Goal: Task Accomplishment & Management: Complete application form

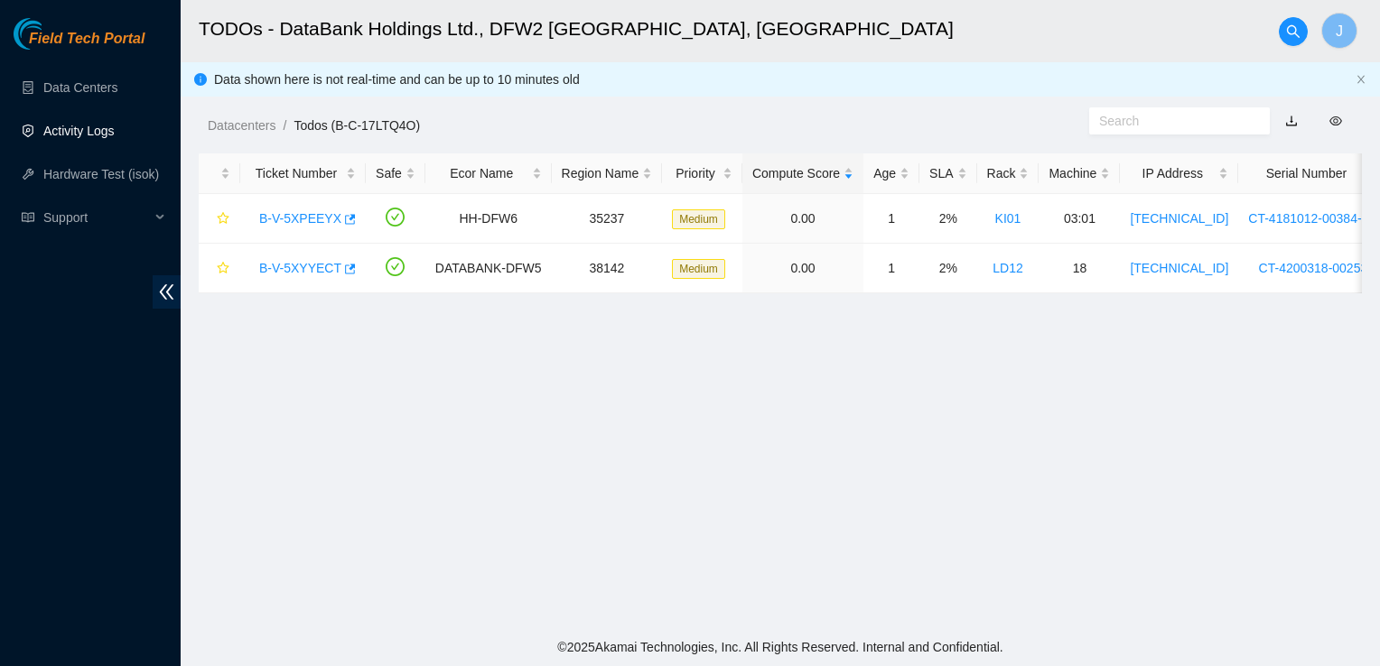
click at [72, 138] on link "Activity Logs" at bounding box center [78, 131] width 71 height 14
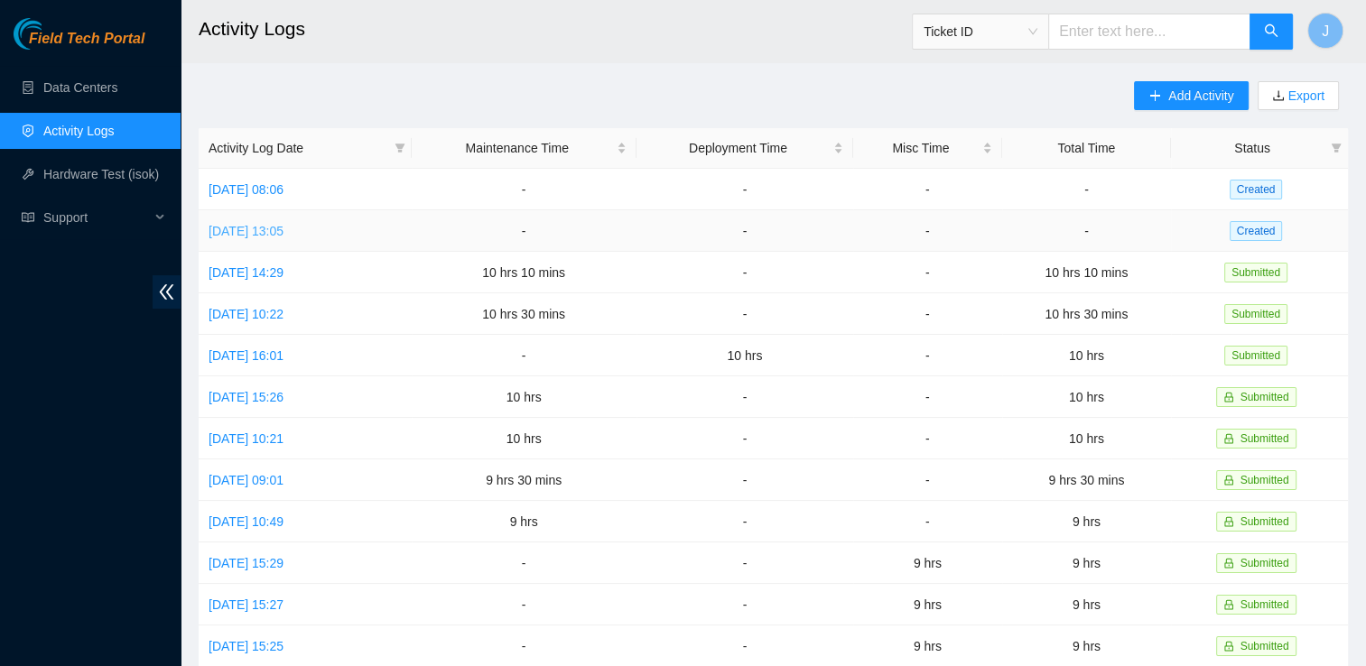
click at [284, 233] on link "[DATE] 13:05" at bounding box center [246, 231] width 75 height 14
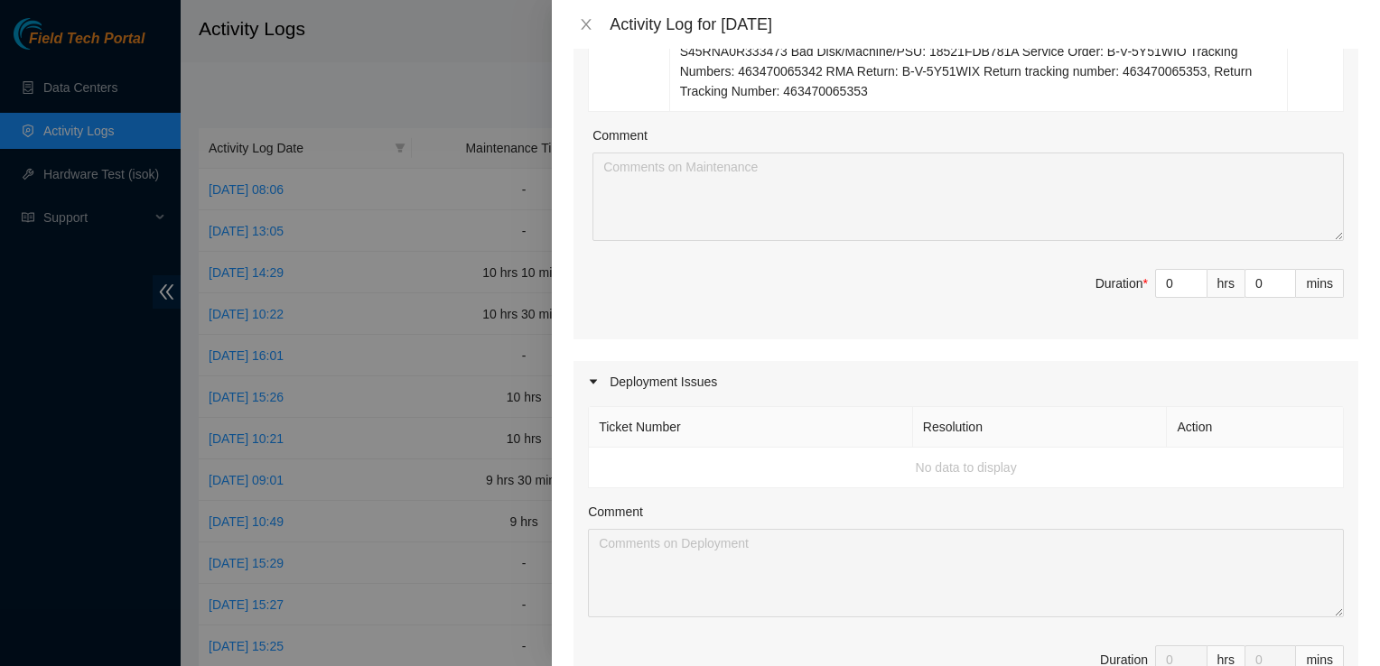
scroll to position [1089, 0]
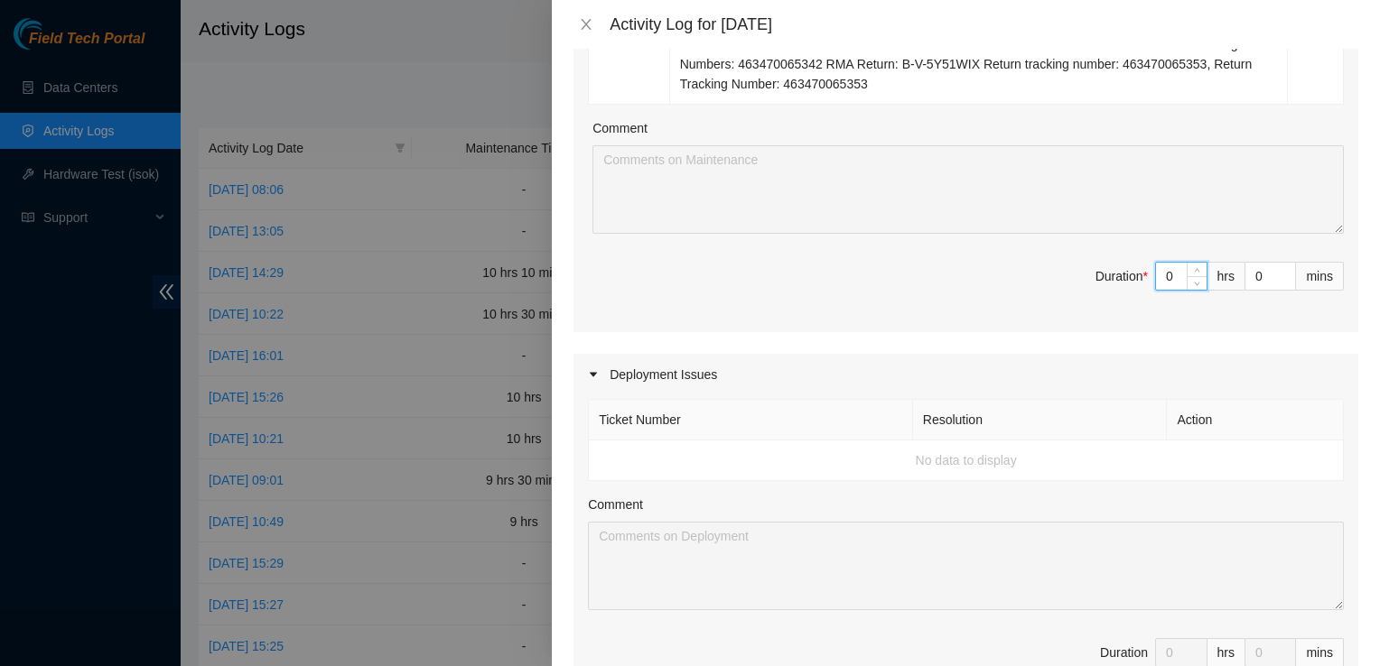
click at [914, 263] on input "0" at bounding box center [1181, 276] width 51 height 27
type input "01"
type input "1"
type input "011"
type input "11"
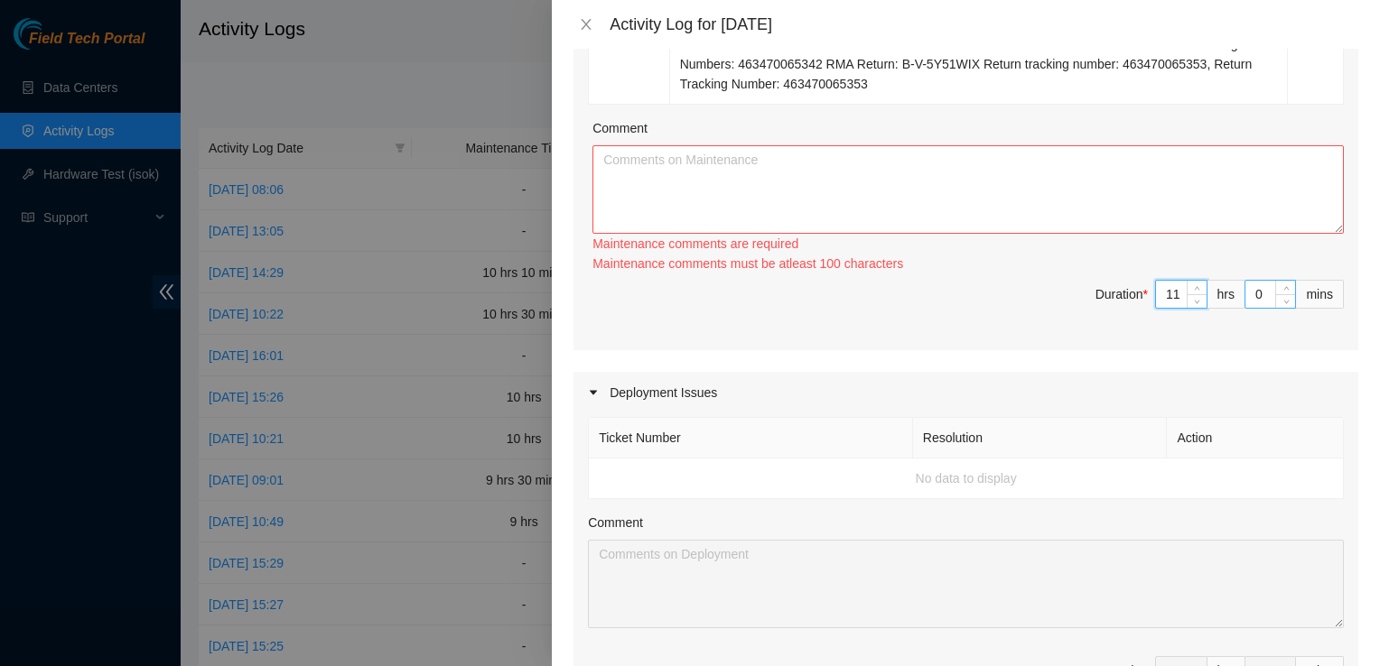
type input "11"
click at [914, 281] on input "0" at bounding box center [1270, 294] width 50 height 27
type input "1"
type input "15"
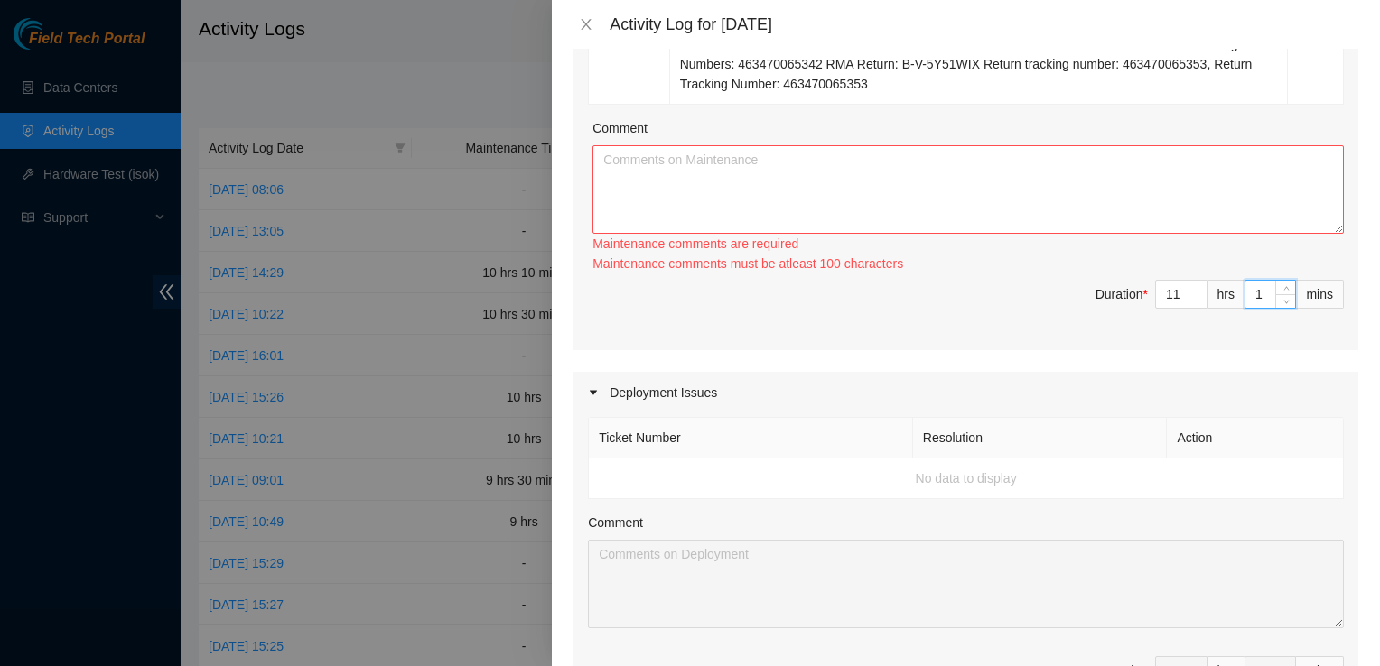
type input "15"
click at [914, 145] on textarea "Comment" at bounding box center [967, 189] width 751 height 88
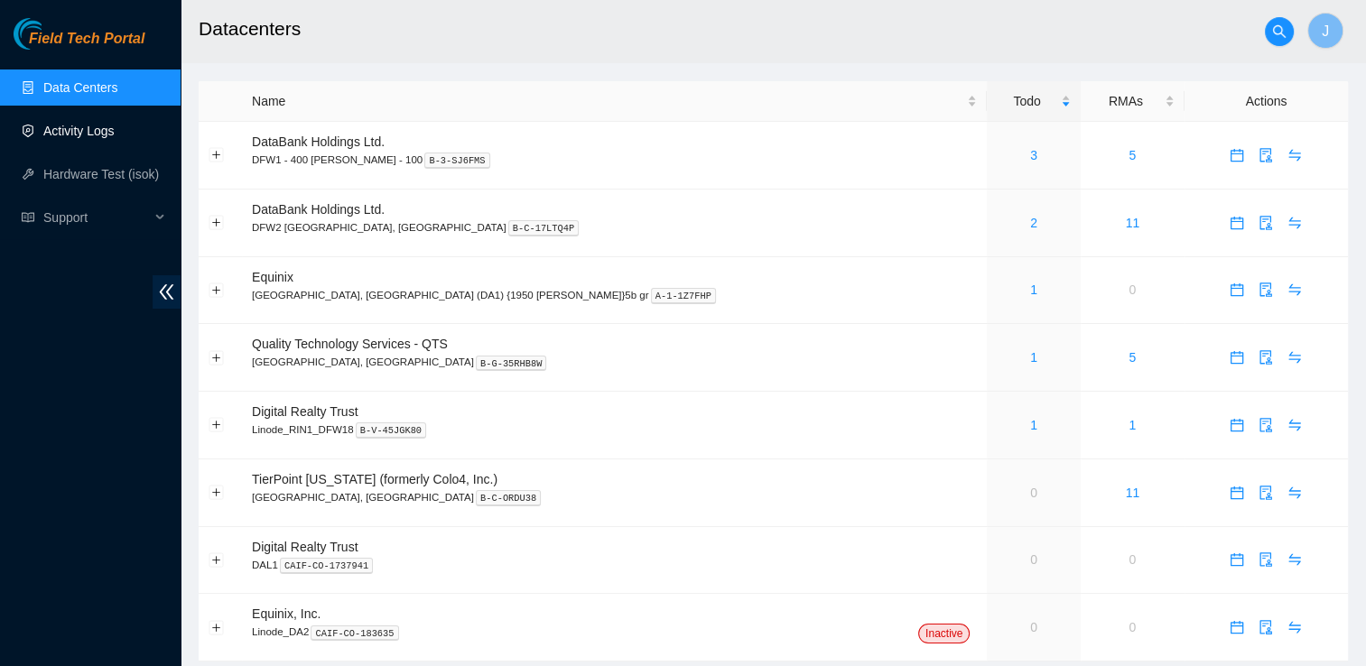
click at [115, 131] on link "Activity Logs" at bounding box center [78, 131] width 71 height 14
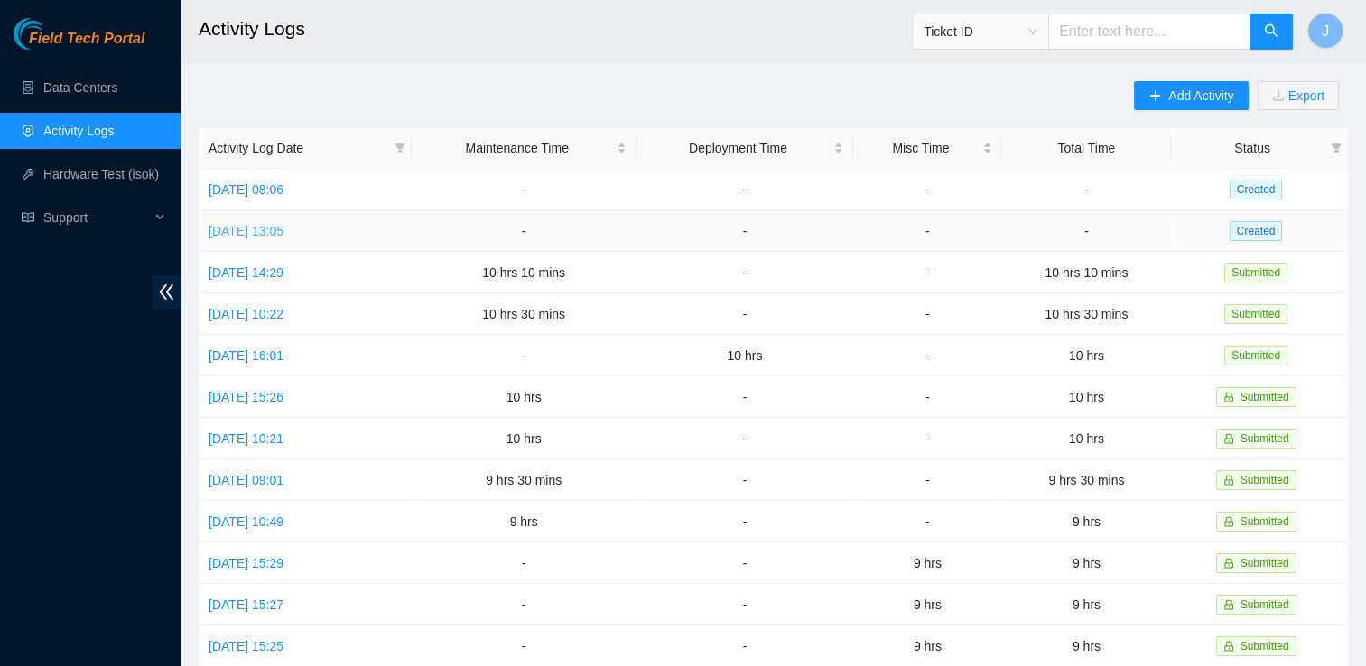
click at [231, 227] on link "[DATE] 13:05" at bounding box center [246, 231] width 75 height 14
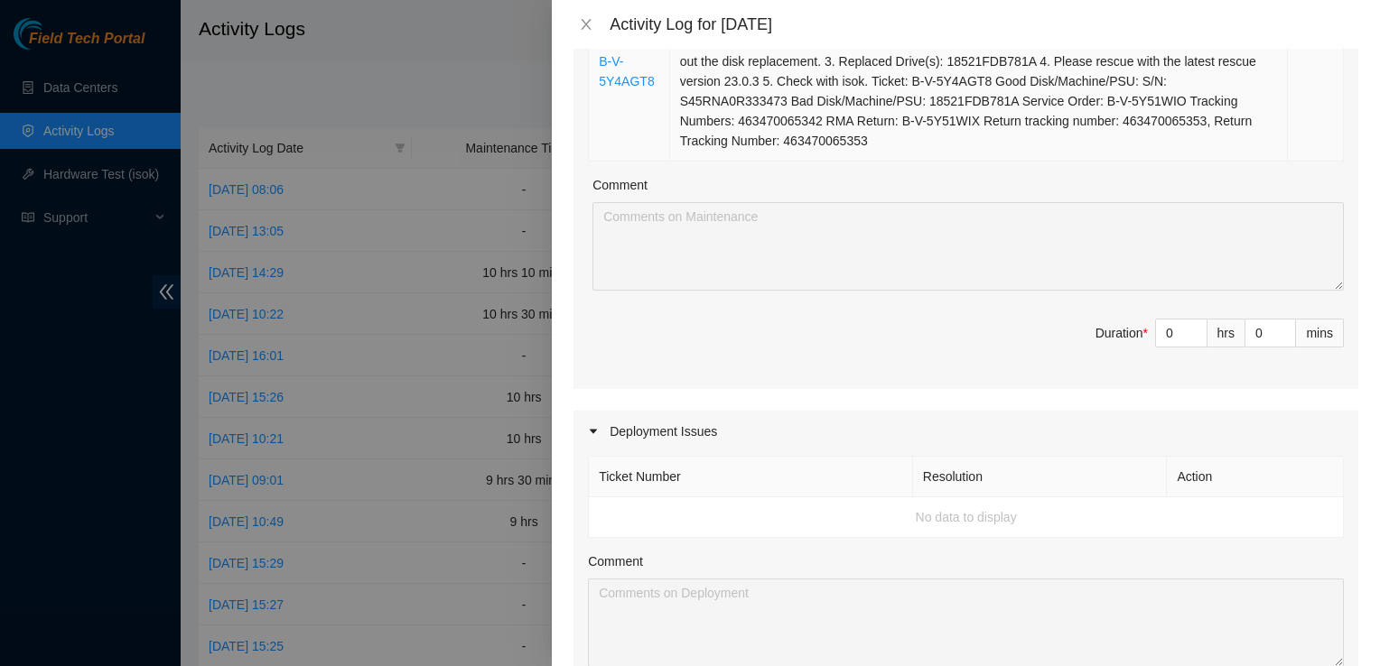
scroll to position [1037, 0]
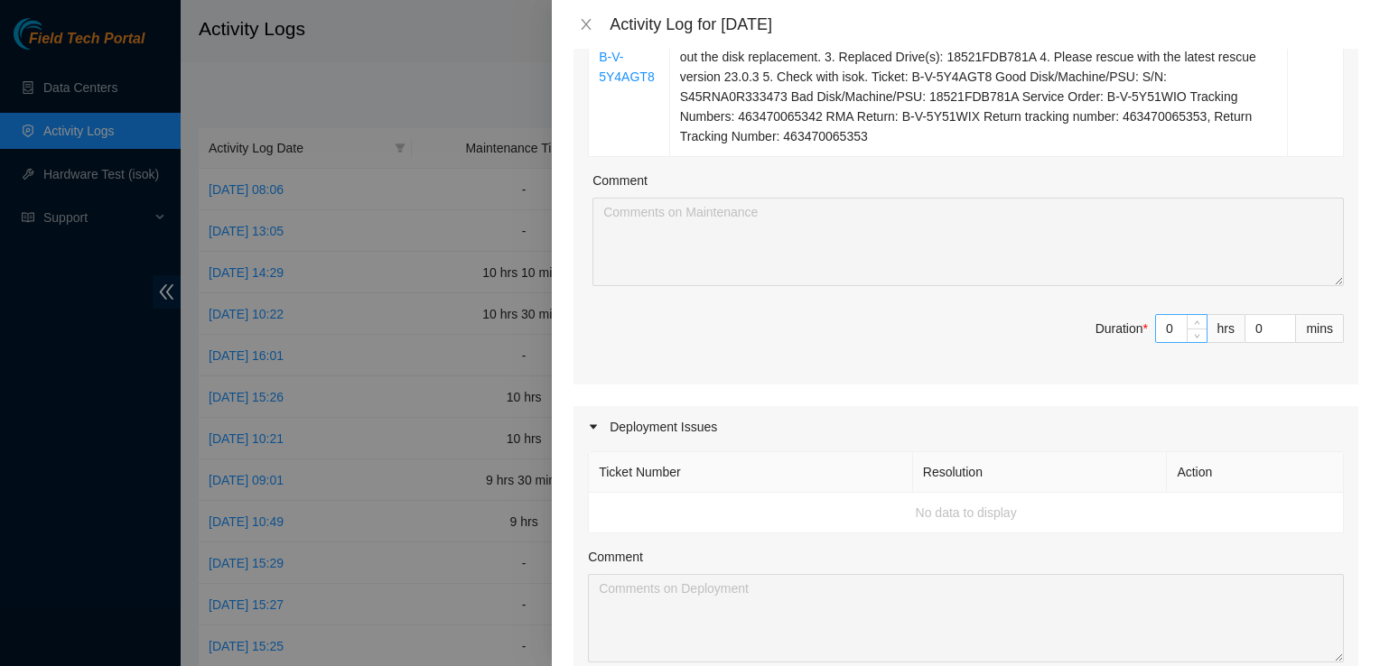
click at [927, 315] on input "0" at bounding box center [1181, 328] width 51 height 27
type input "1"
type input "11"
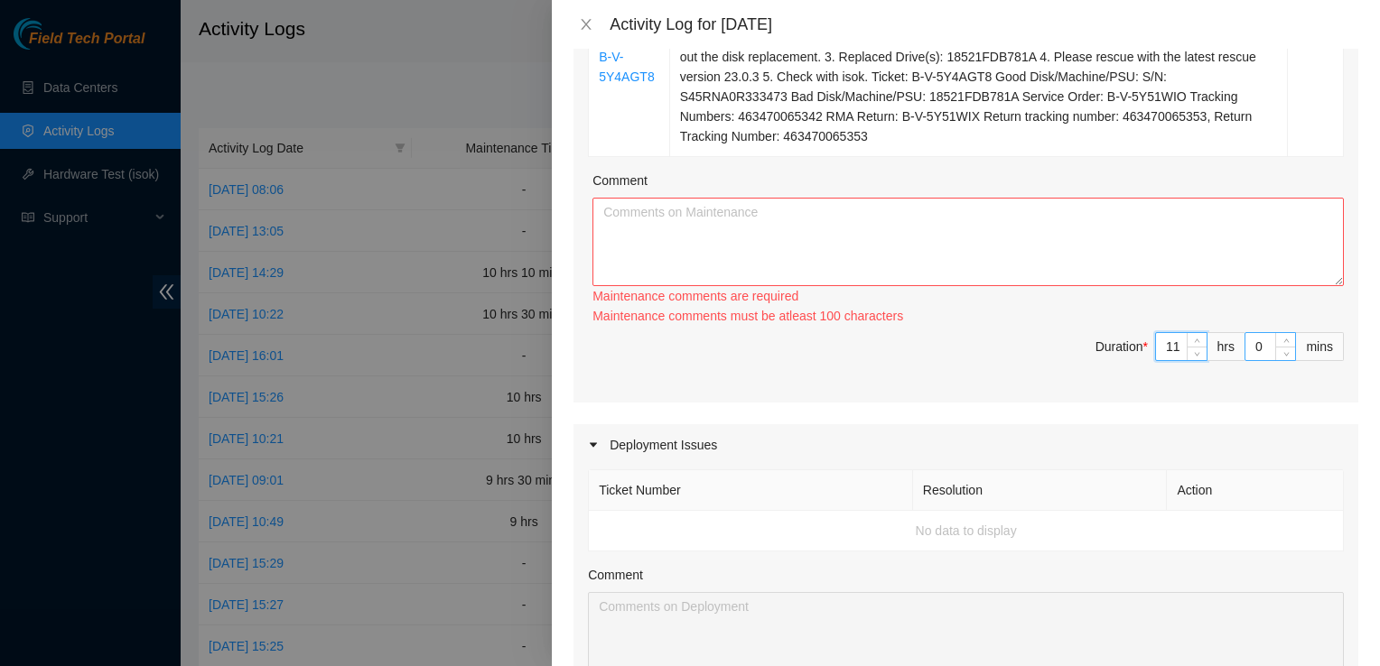
type input "11"
click at [927, 333] on input "0" at bounding box center [1270, 346] width 50 height 27
type input "1"
type input "15"
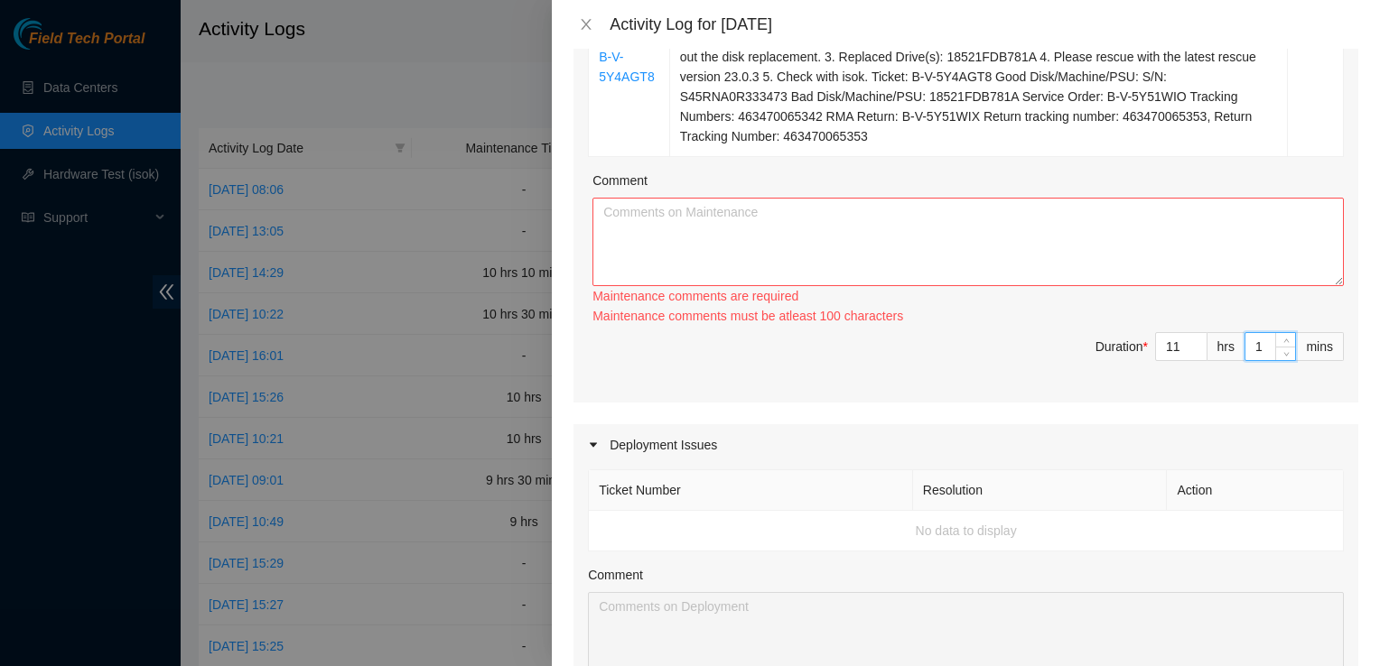
type input "15"
click at [927, 198] on textarea "Comment" at bounding box center [967, 242] width 751 height 88
paste textarea "Arrived at DBR to begin the day’s assignments. Started with Ticket: B-V-5XVY86D…"
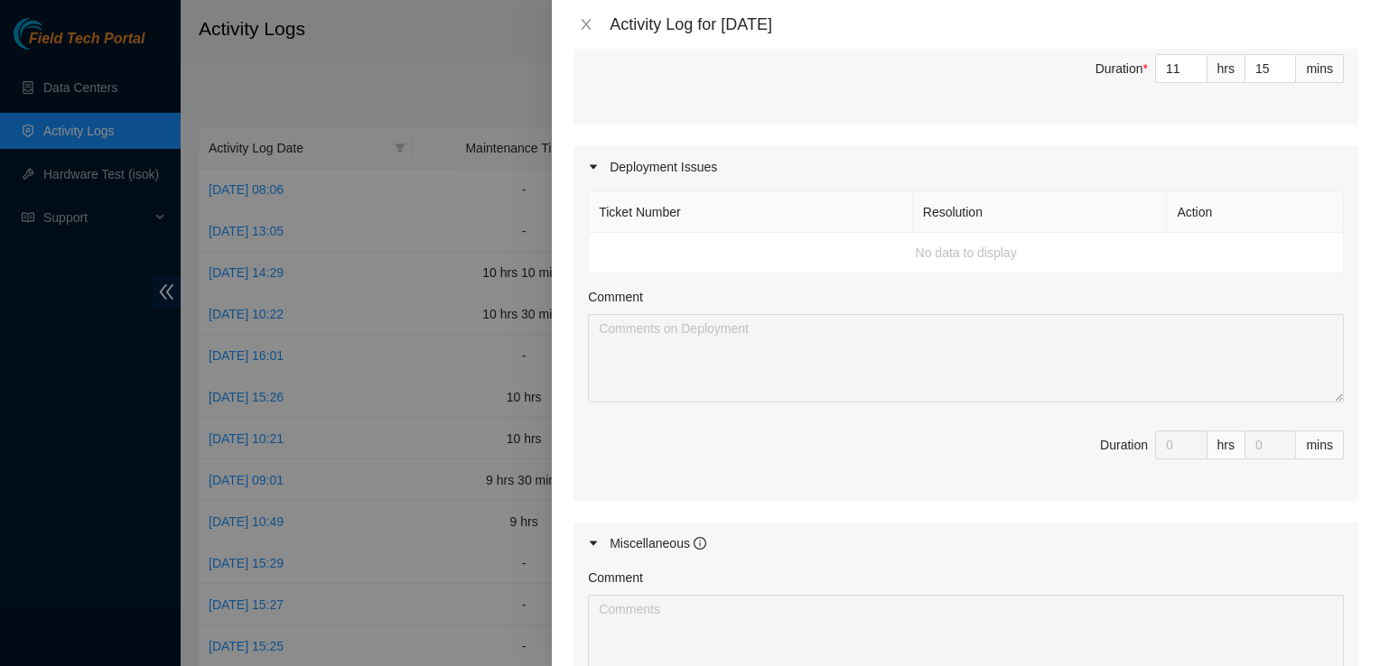
scroll to position [1578, 0]
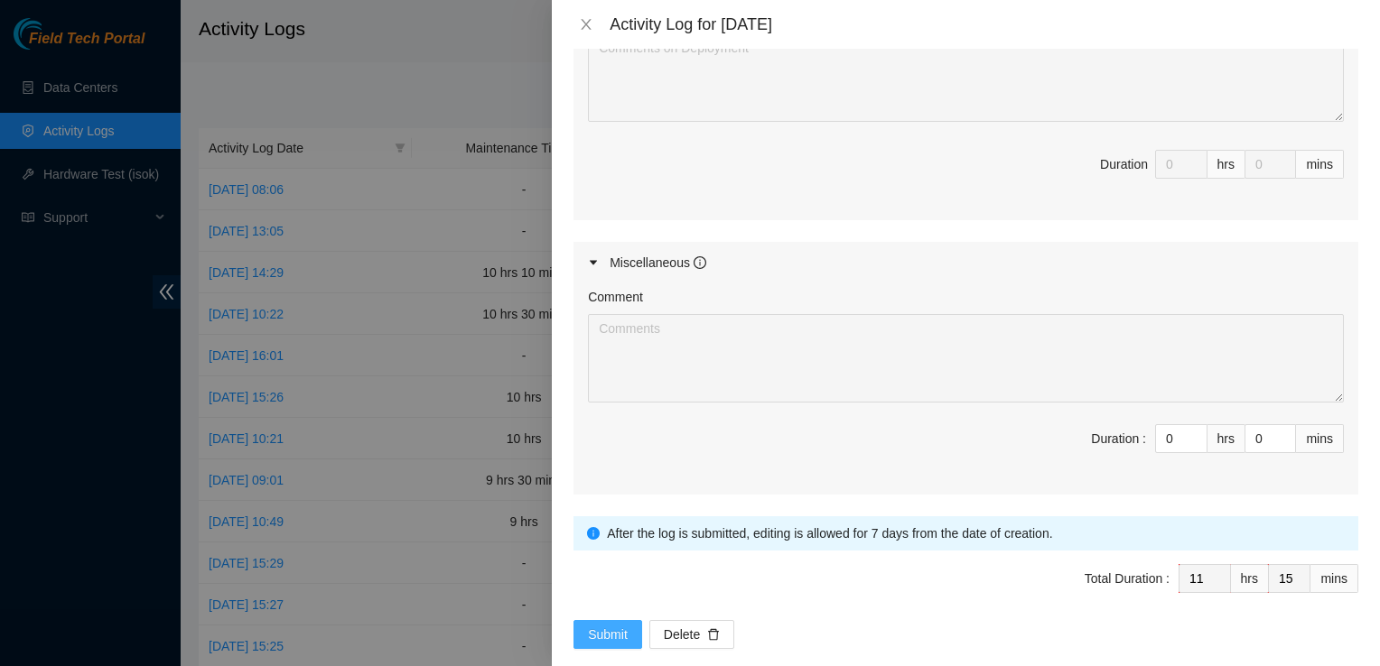
type textarea "Arrived at DBR to begin the day’s assignments. Started with Ticket: B-V-5XVY86D…"
click at [617, 625] on span "Submit" at bounding box center [608, 635] width 40 height 20
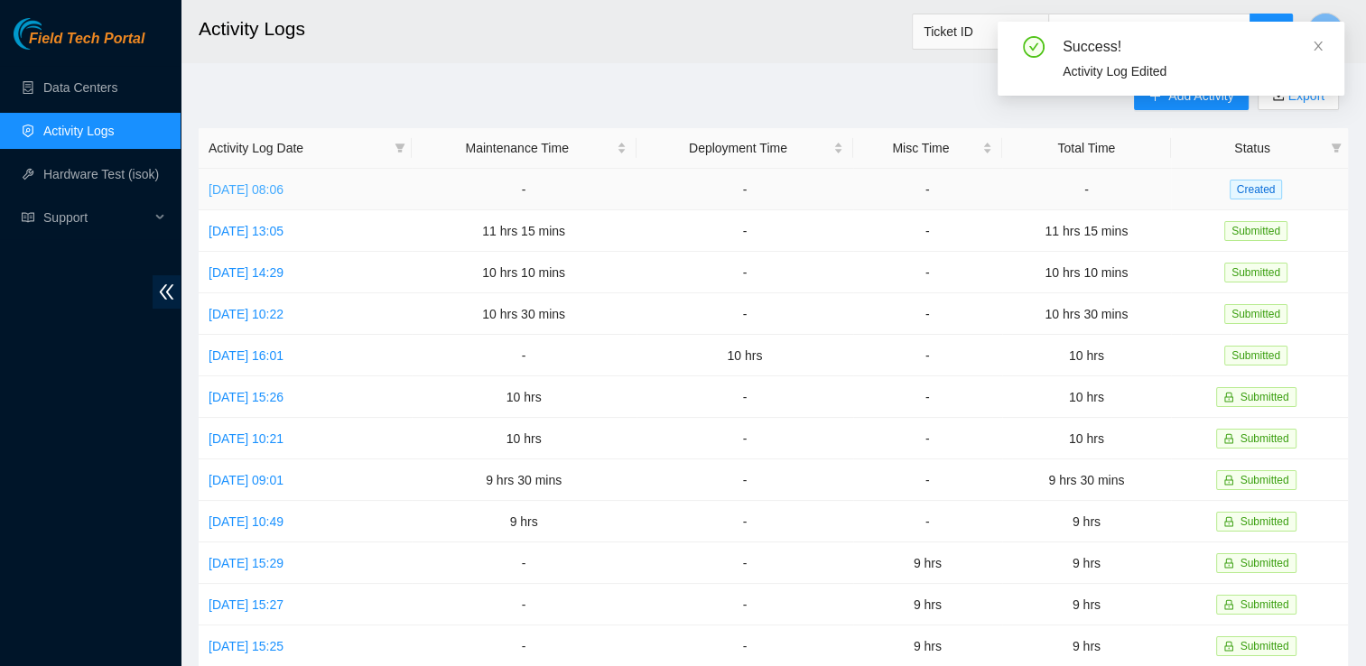
click at [284, 188] on link "[DATE] 08:06" at bounding box center [246, 189] width 75 height 14
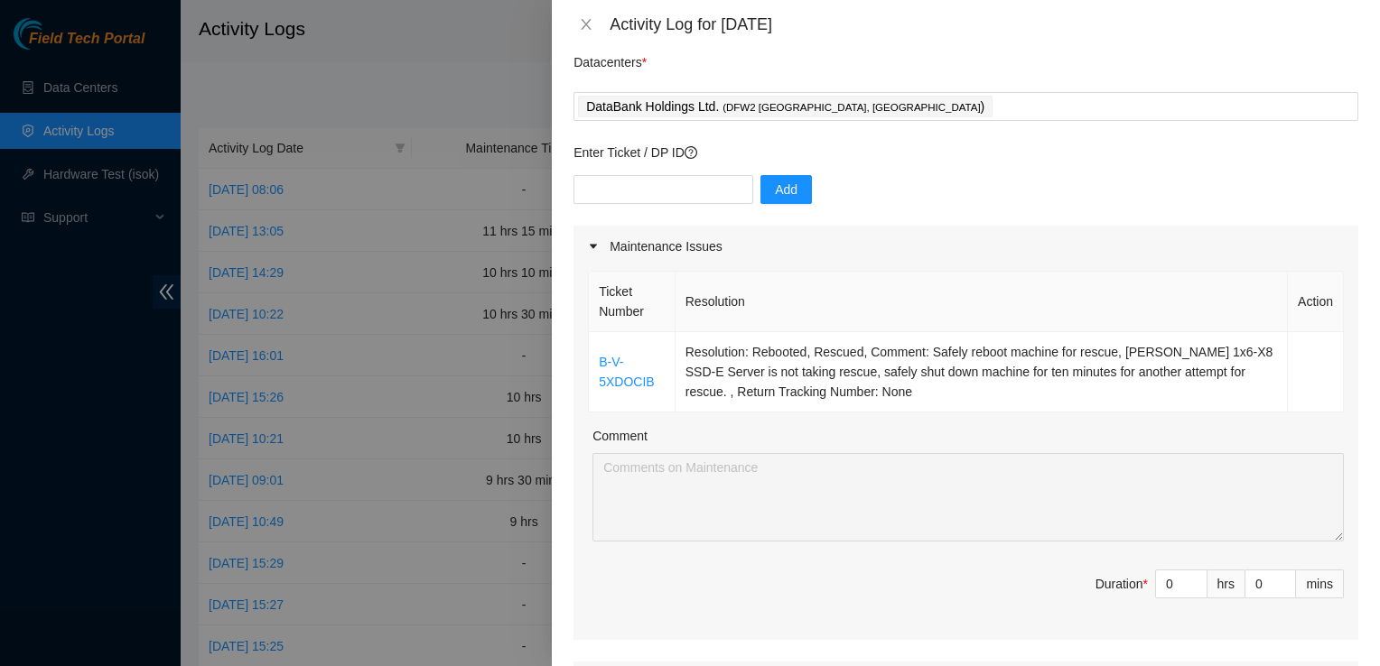
scroll to position [61, 0]
click at [927, 587] on input "0" at bounding box center [1181, 584] width 51 height 27
type input "1"
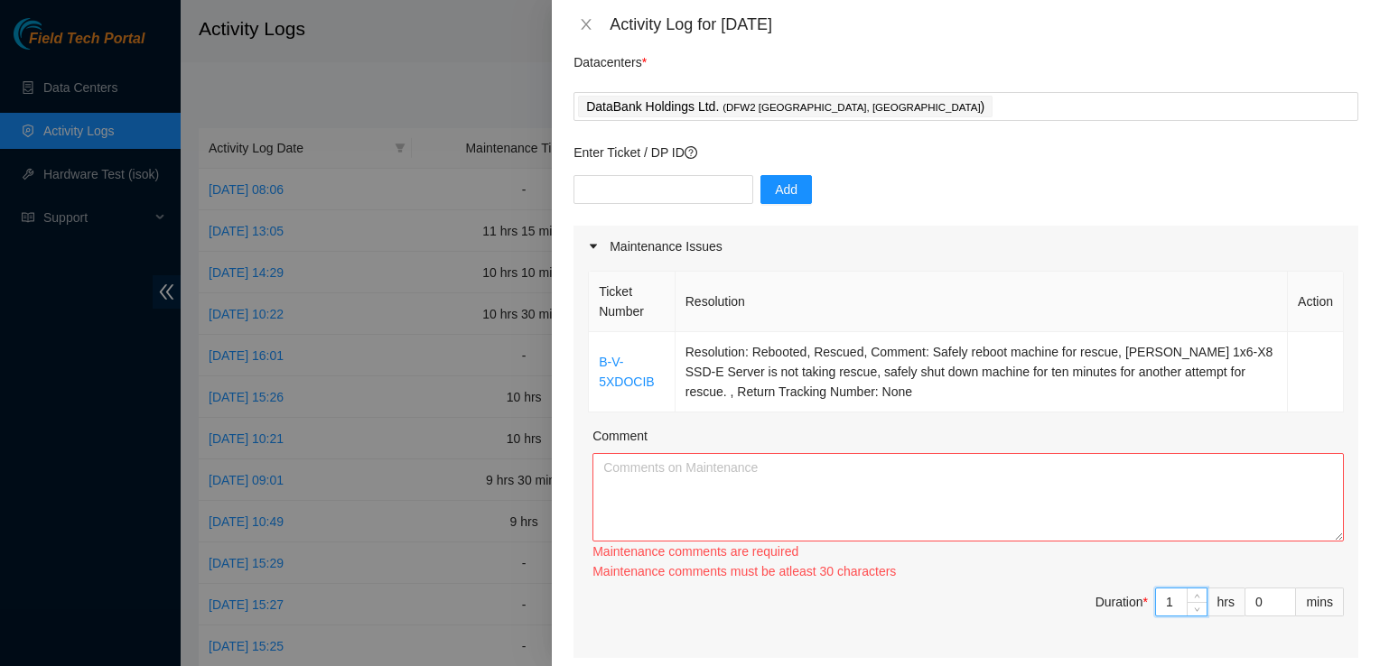
type input "11"
click at [753, 448] on div "Comment" at bounding box center [967, 439] width 751 height 27
click at [740, 463] on textarea "Comment" at bounding box center [967, 497] width 751 height 88
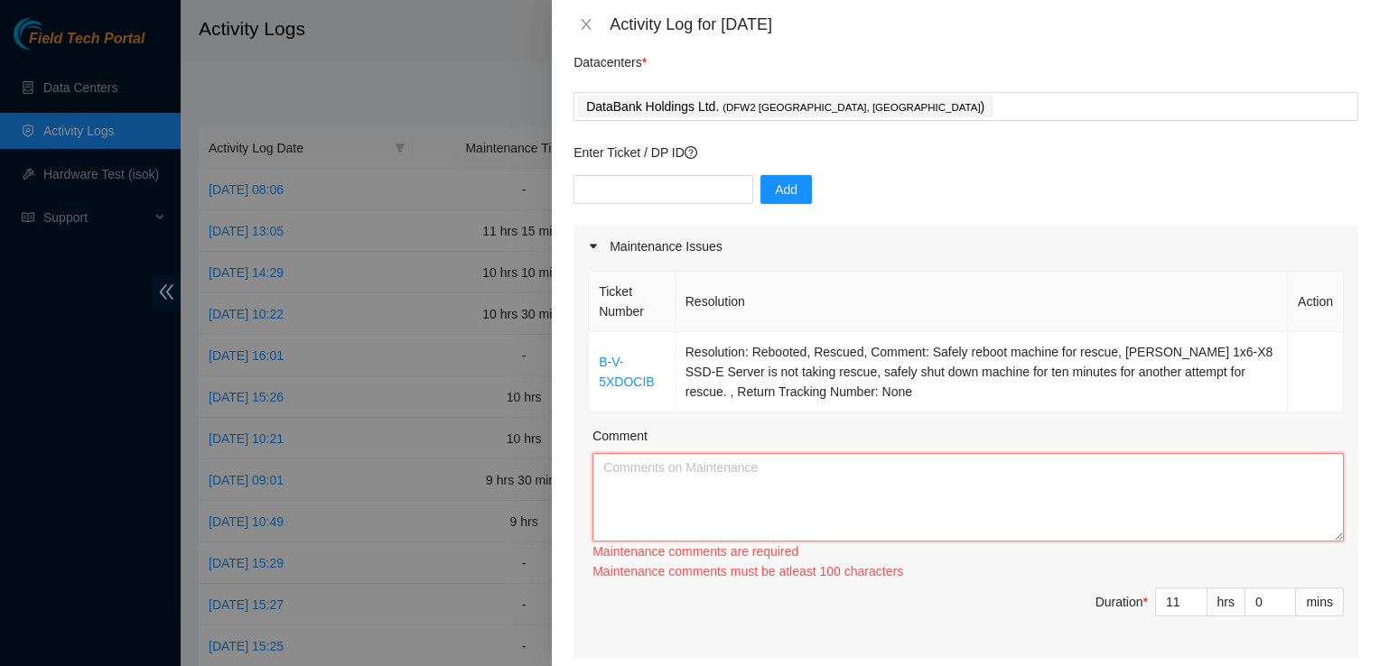
paste textarea "Arrived at DBR and began the day addressing Ticket: B-V-5XDOCIB. Safely reboote…"
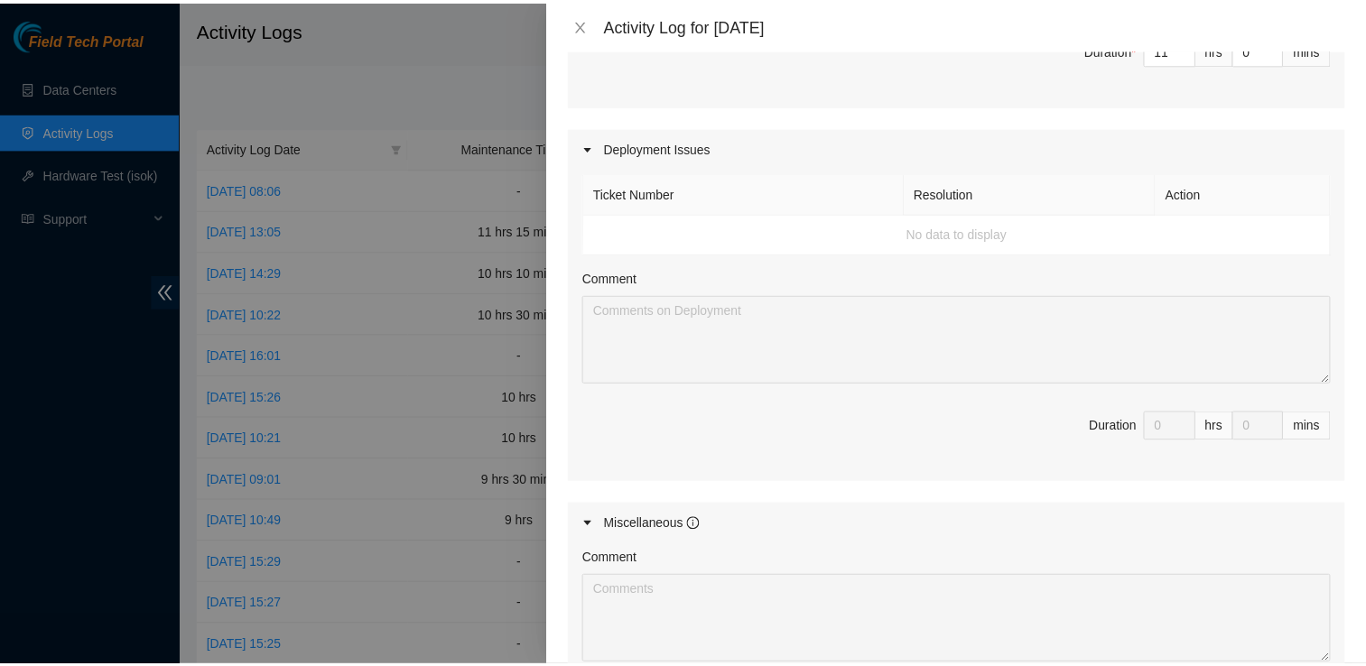
scroll to position [878, 0]
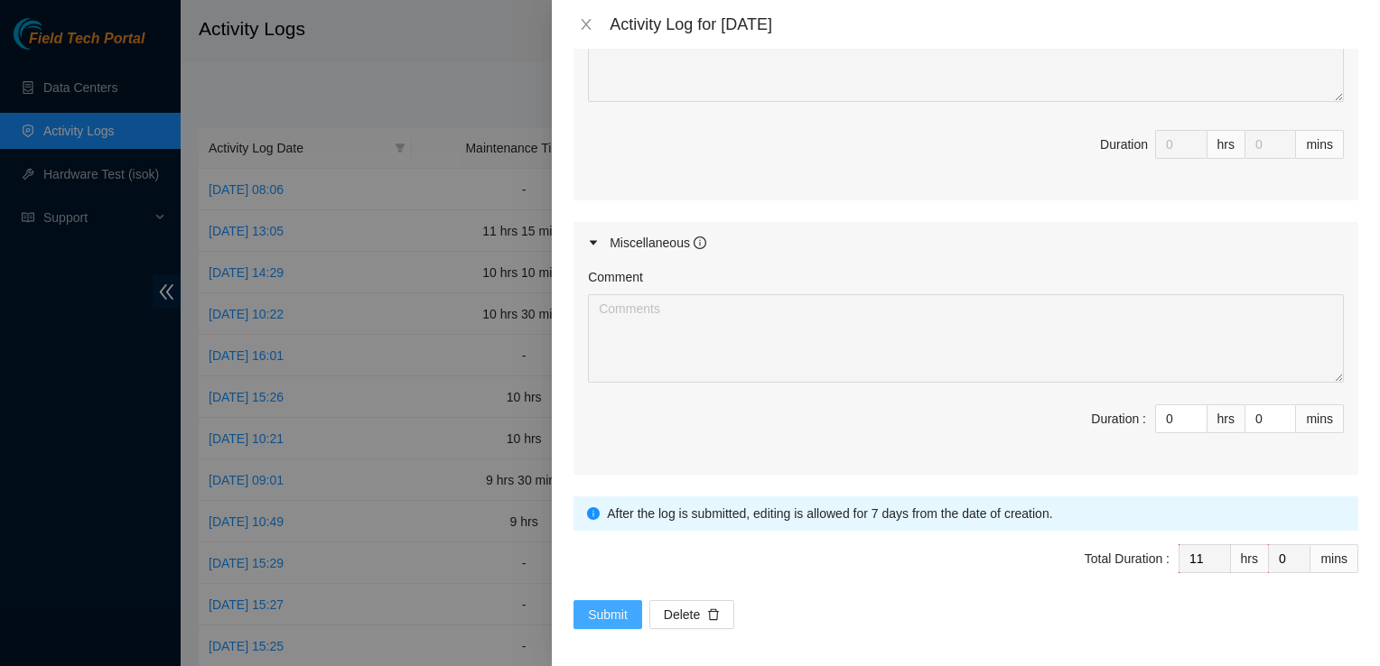
type textarea "Arrived at DBR and began the day addressing Ticket: B-V-5XDOCIB. Safely reboote…"
click at [626, 616] on span "Submit" at bounding box center [608, 615] width 40 height 20
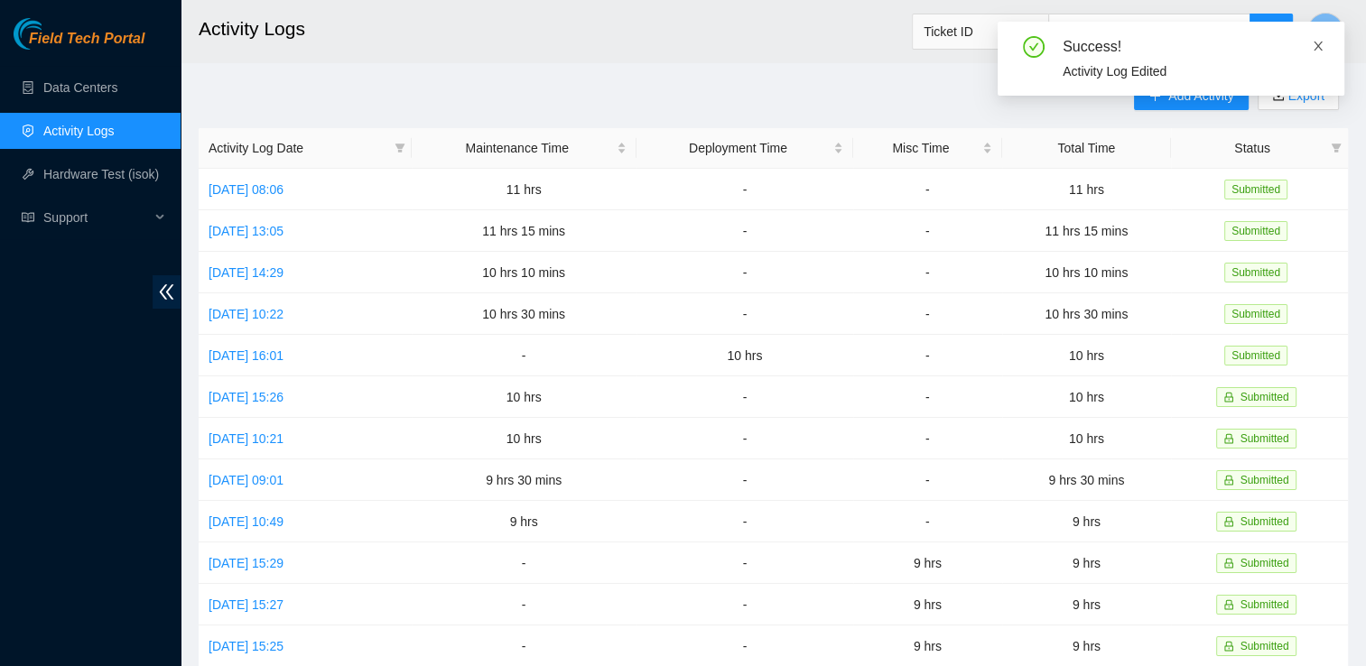
click at [927, 40] on icon "close" at bounding box center [1318, 46] width 13 height 13
